Goal: Task Accomplishment & Management: Manage account settings

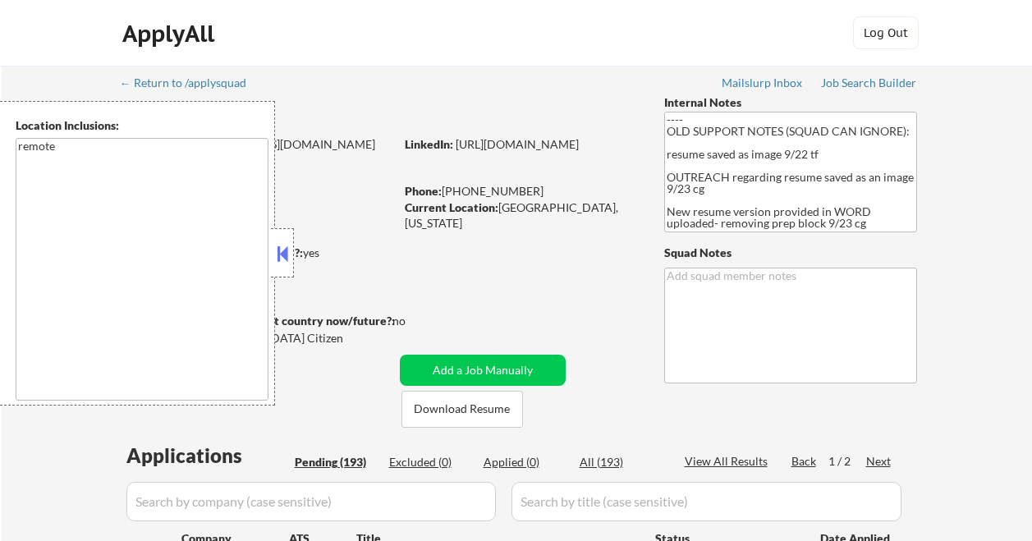
select select ""pending""
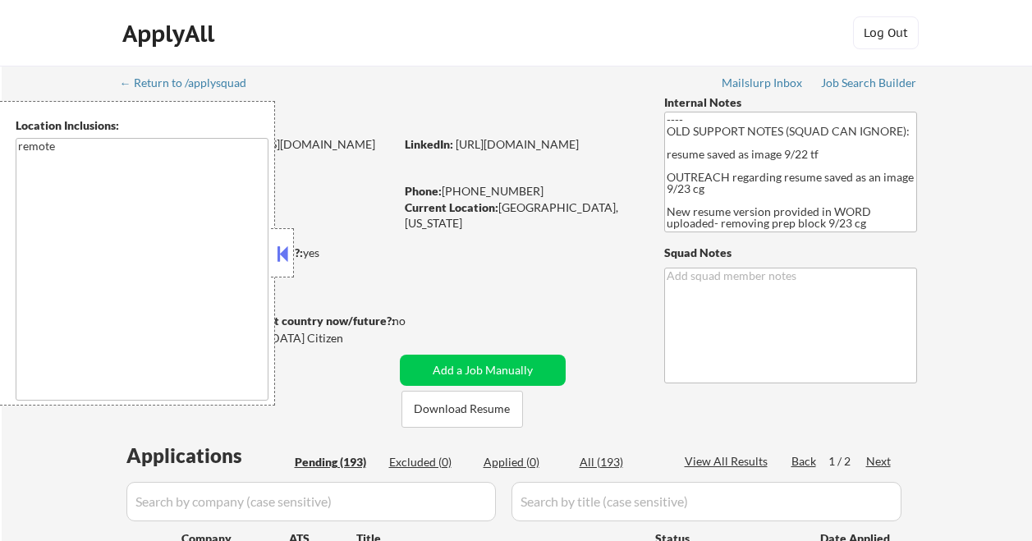
select select ""pending""
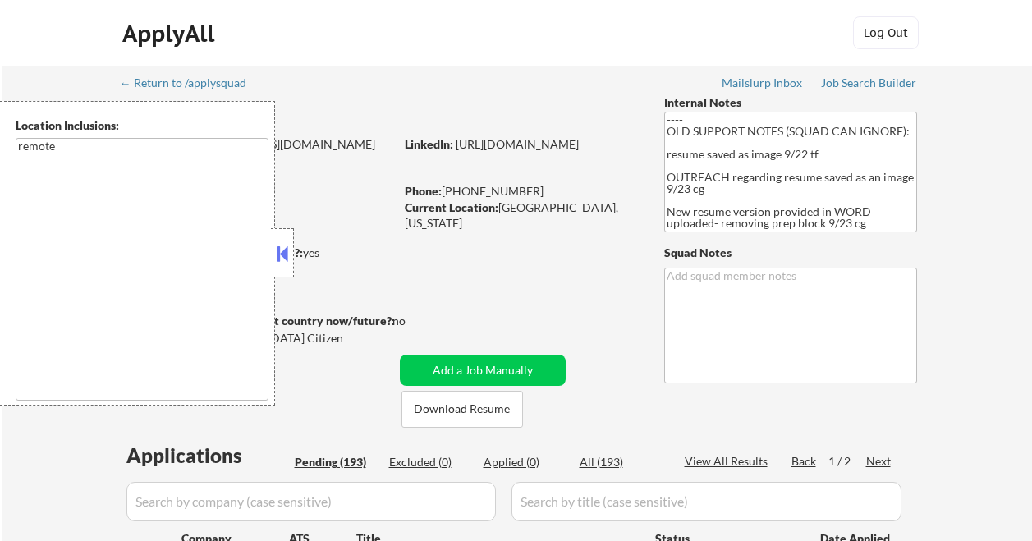
select select ""pending""
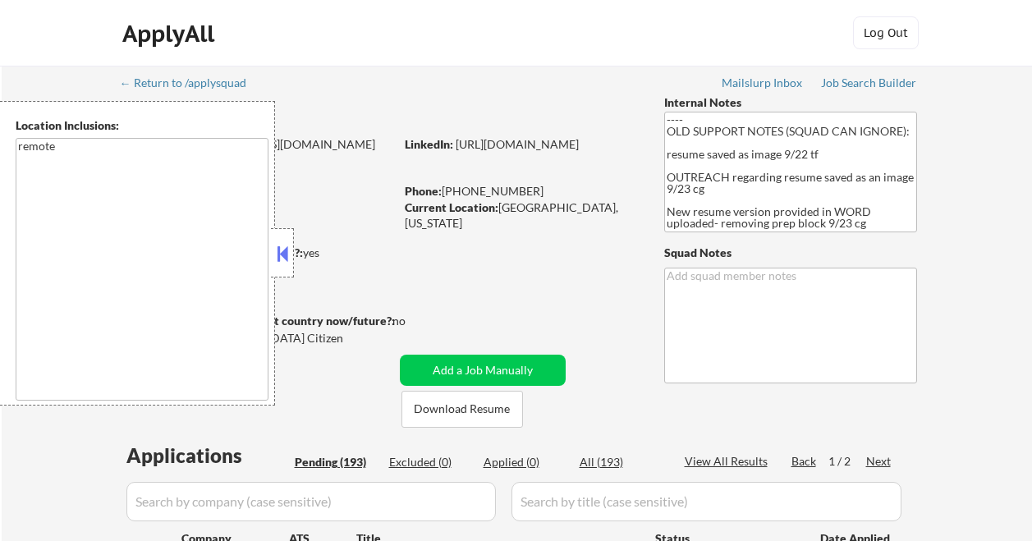
select select ""pending""
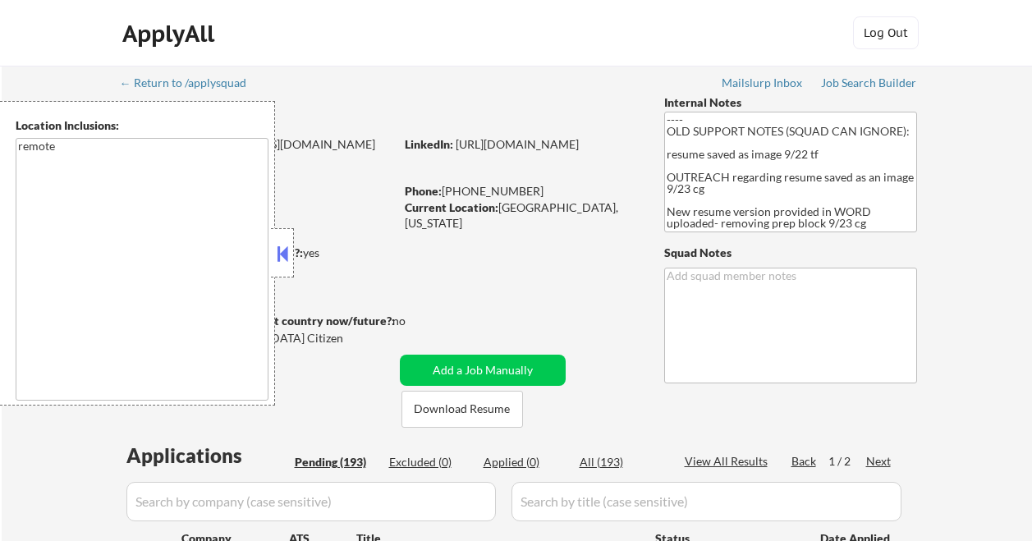
select select ""pending""
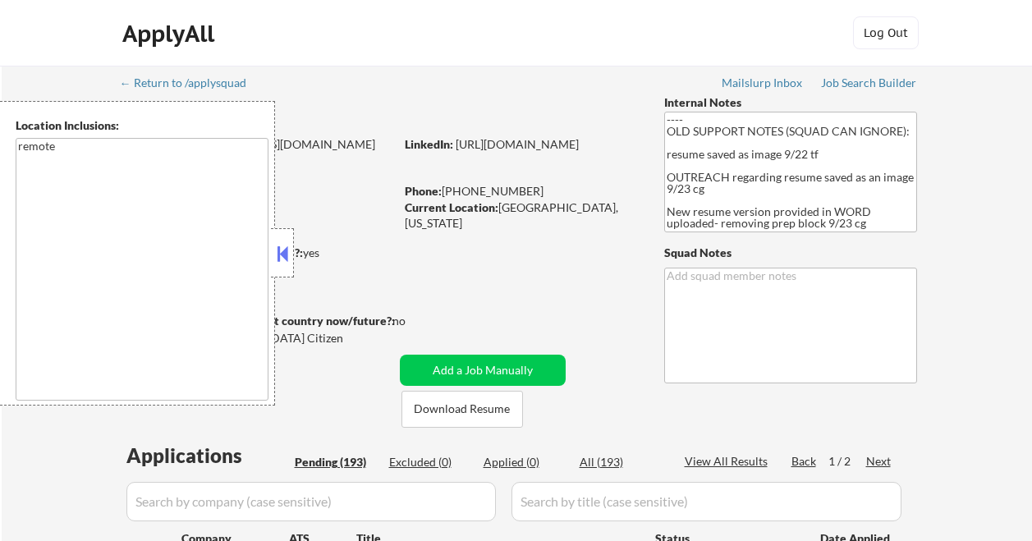
select select ""pending""
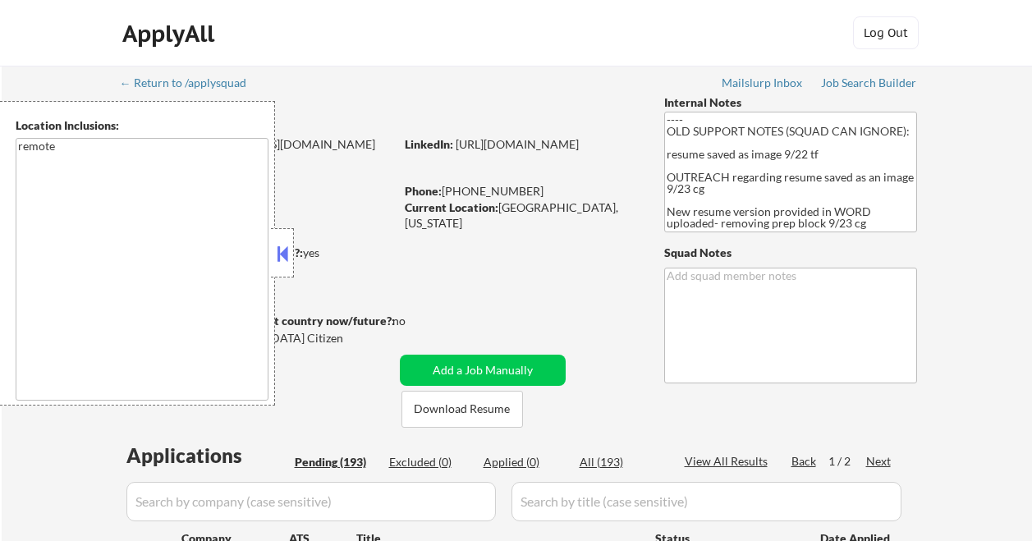
select select ""pending""
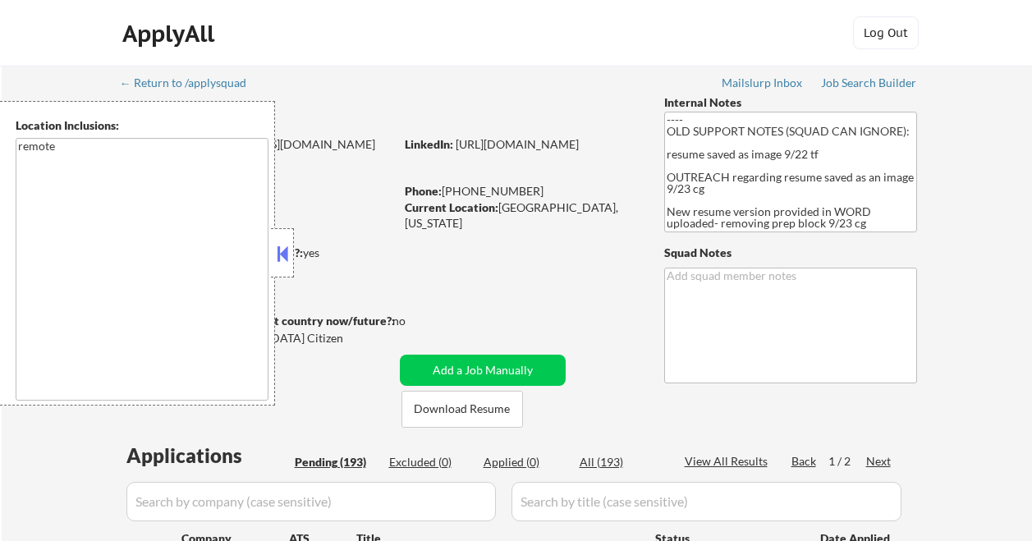
select select ""pending""
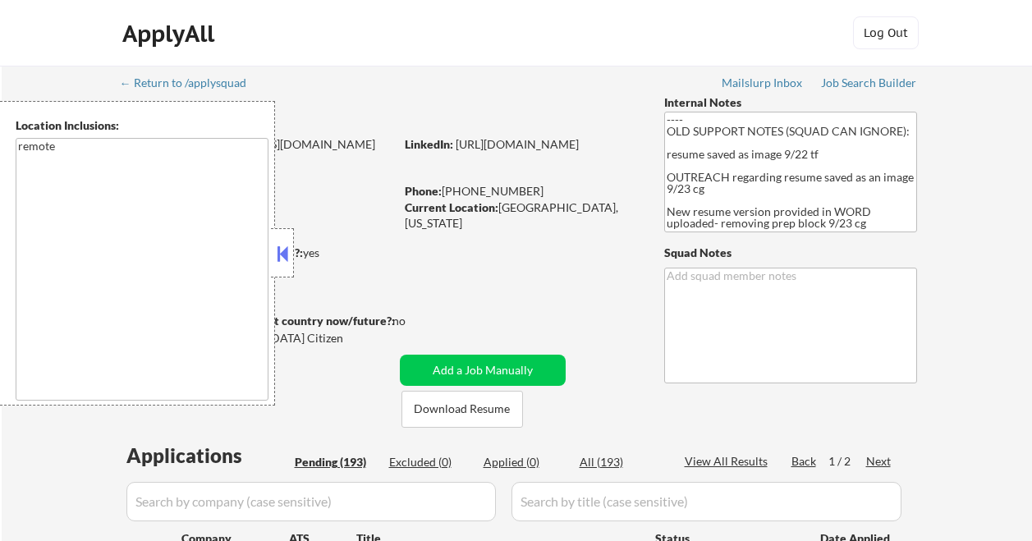
select select ""pending""
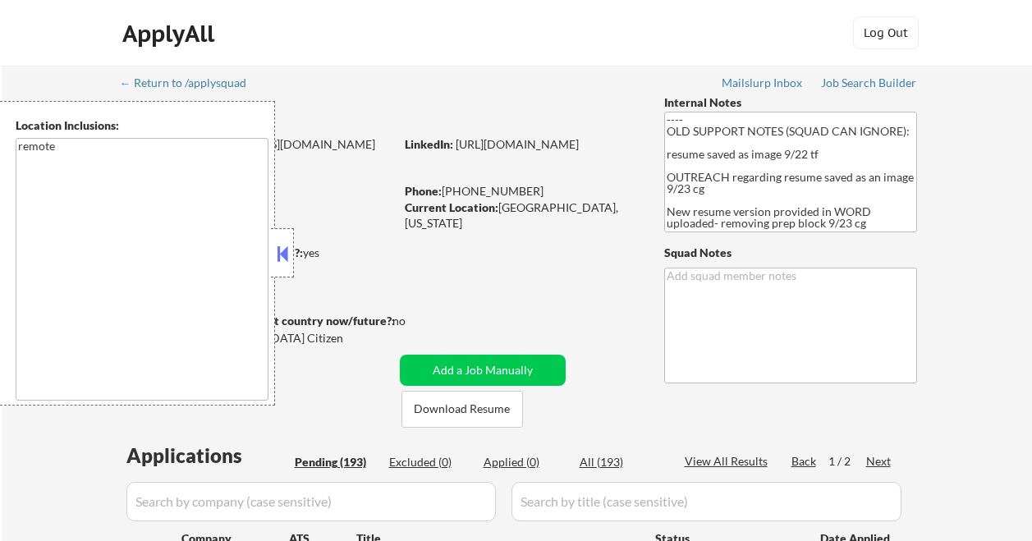
select select ""pending""
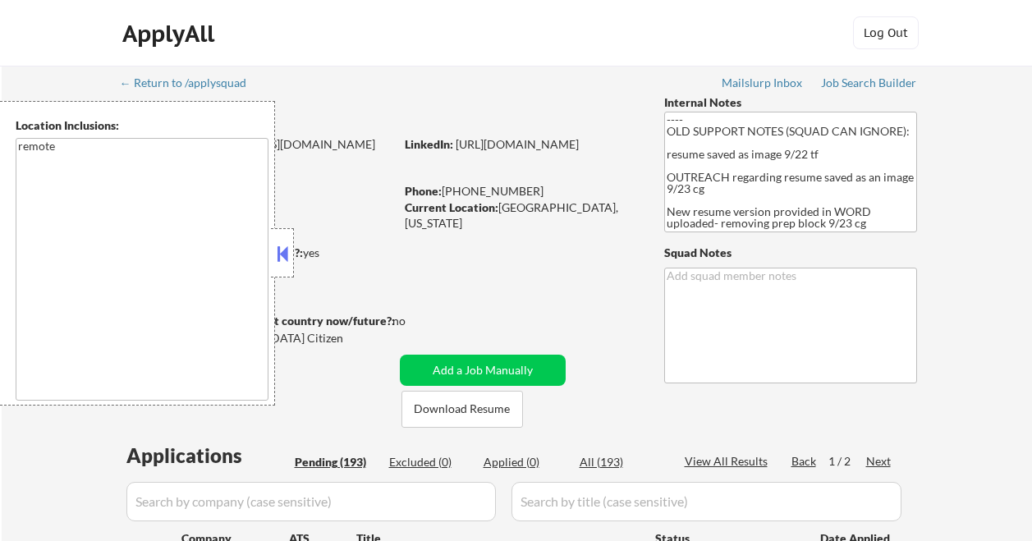
select select ""pending""
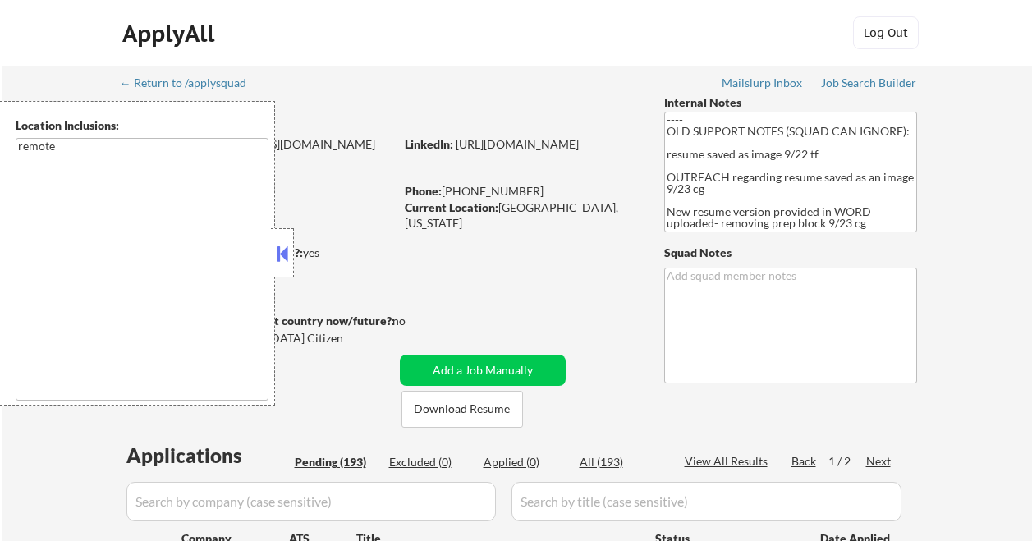
select select ""pending""
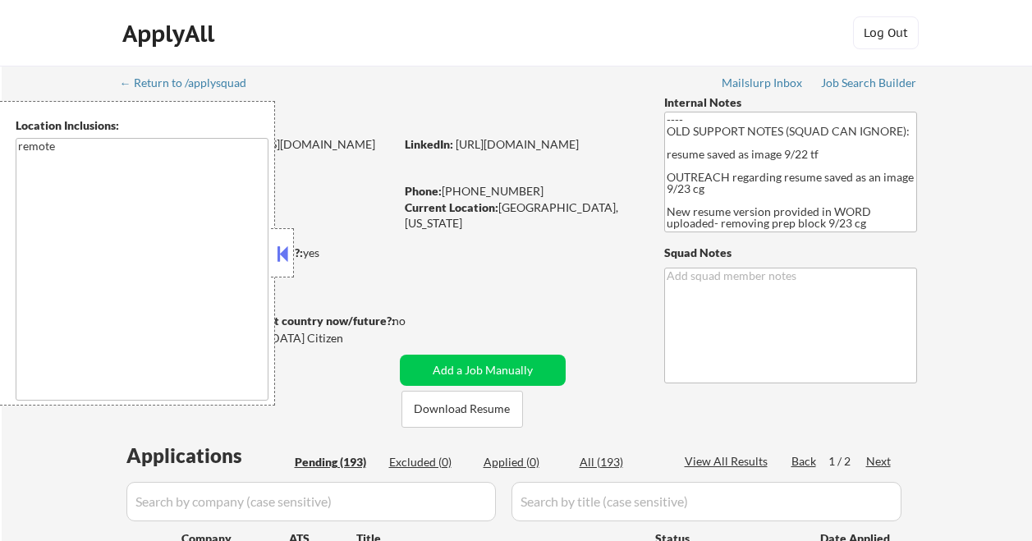
select select ""pending""
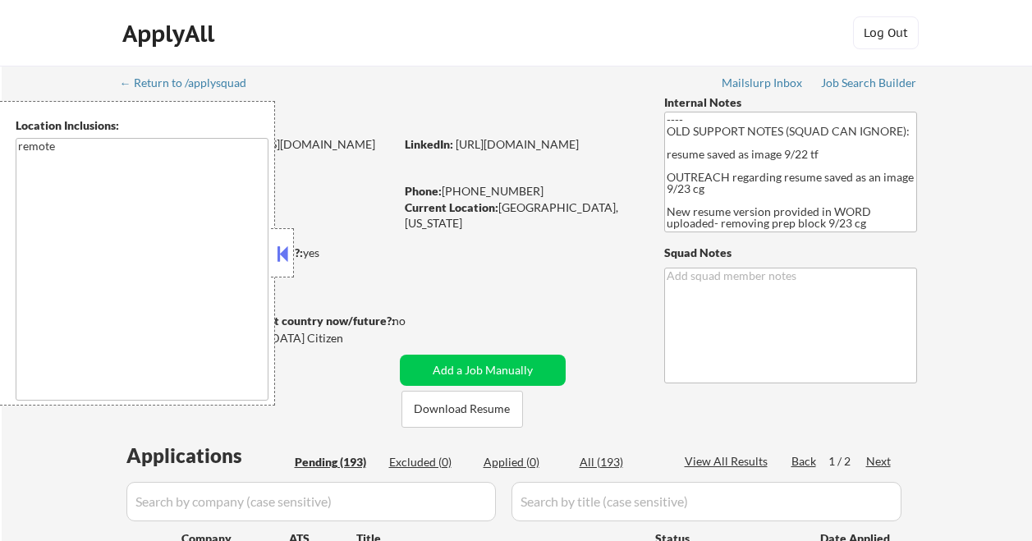
select select ""pending""
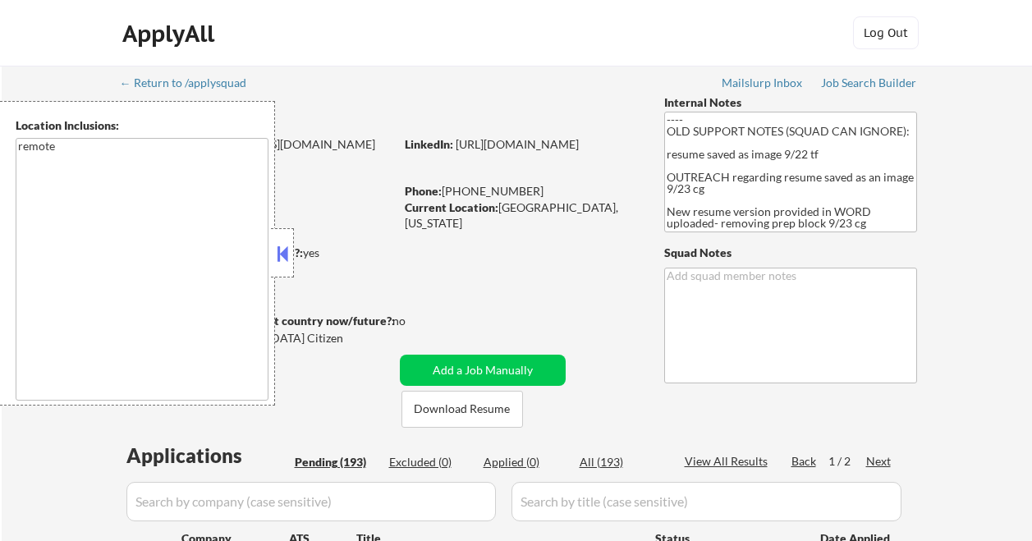
select select ""pending""
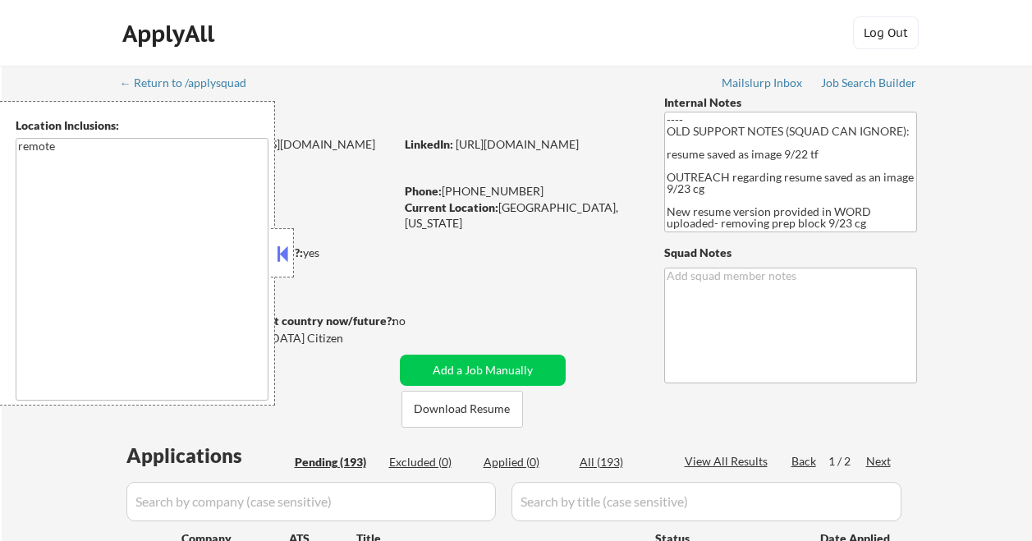
select select ""pending""
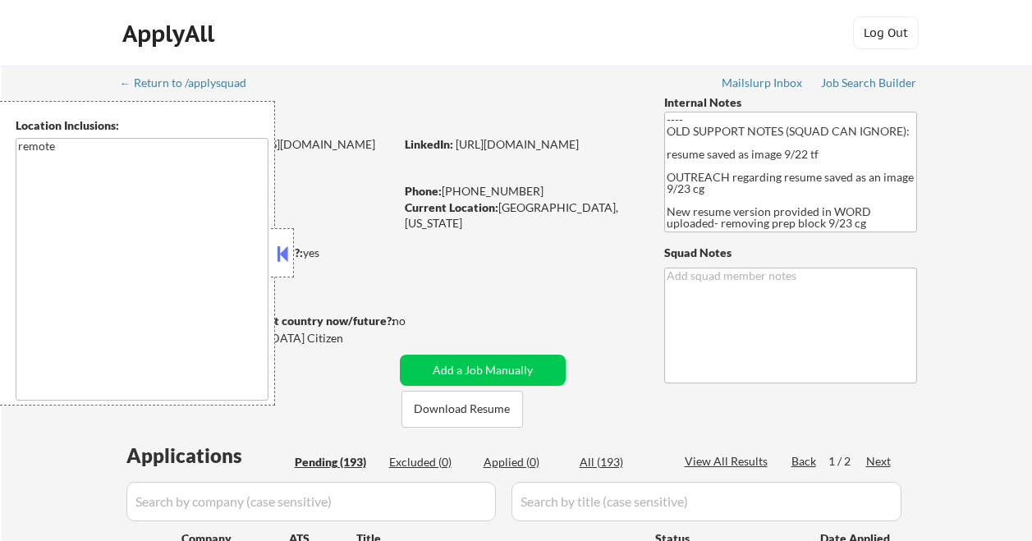
select select ""pending""
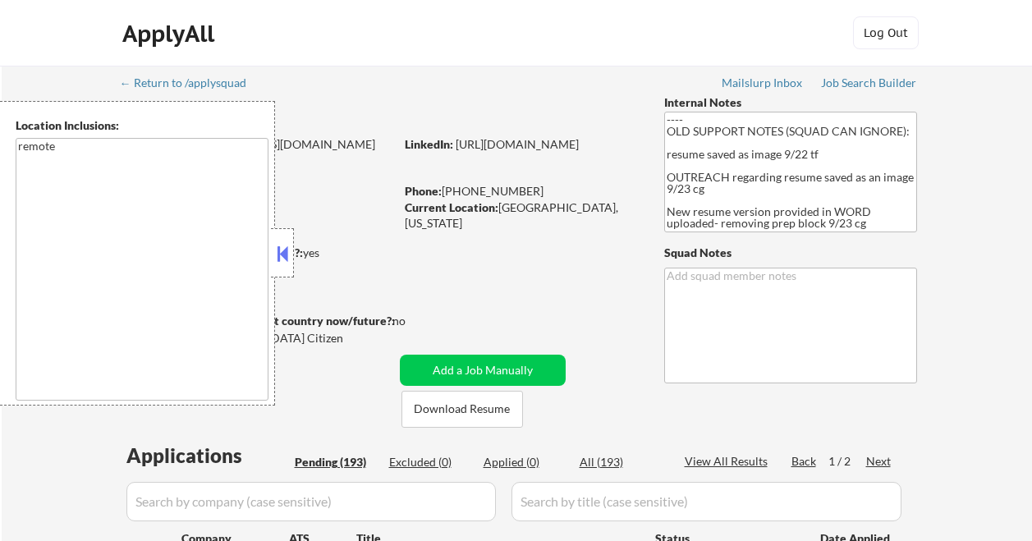
select select ""pending""
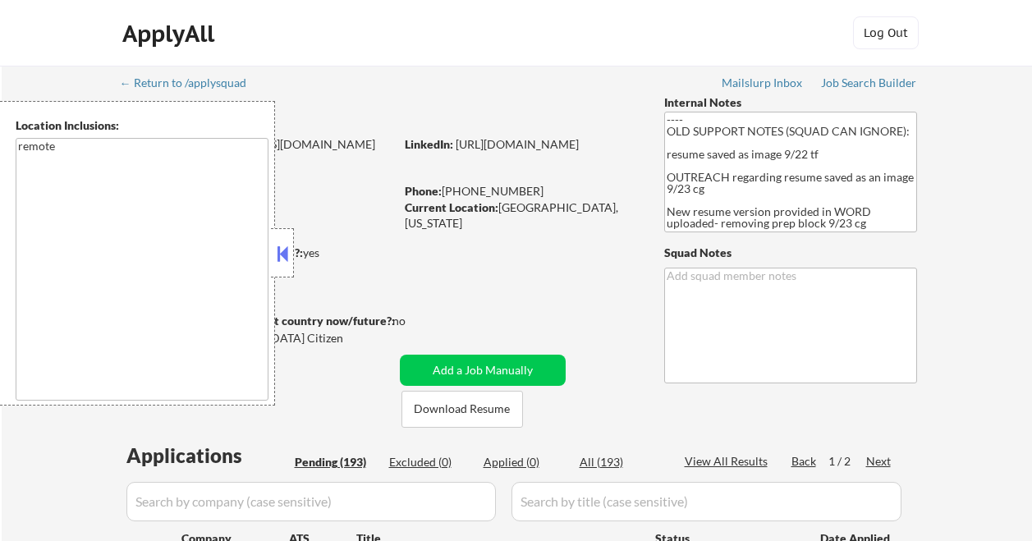
select select ""pending""
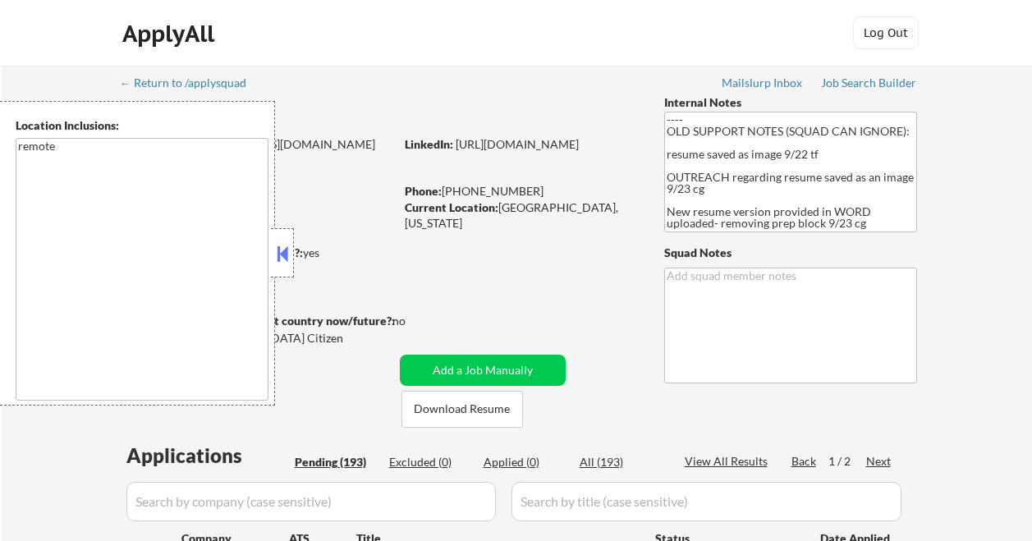
select select ""pending""
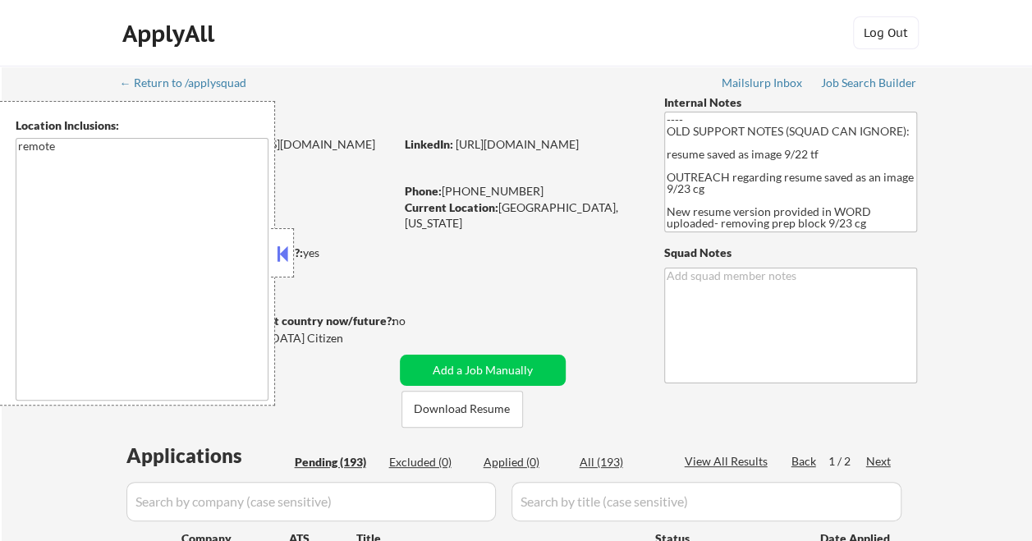
type textarea "Rashie"
